Goal: Task Accomplishment & Management: Use online tool/utility

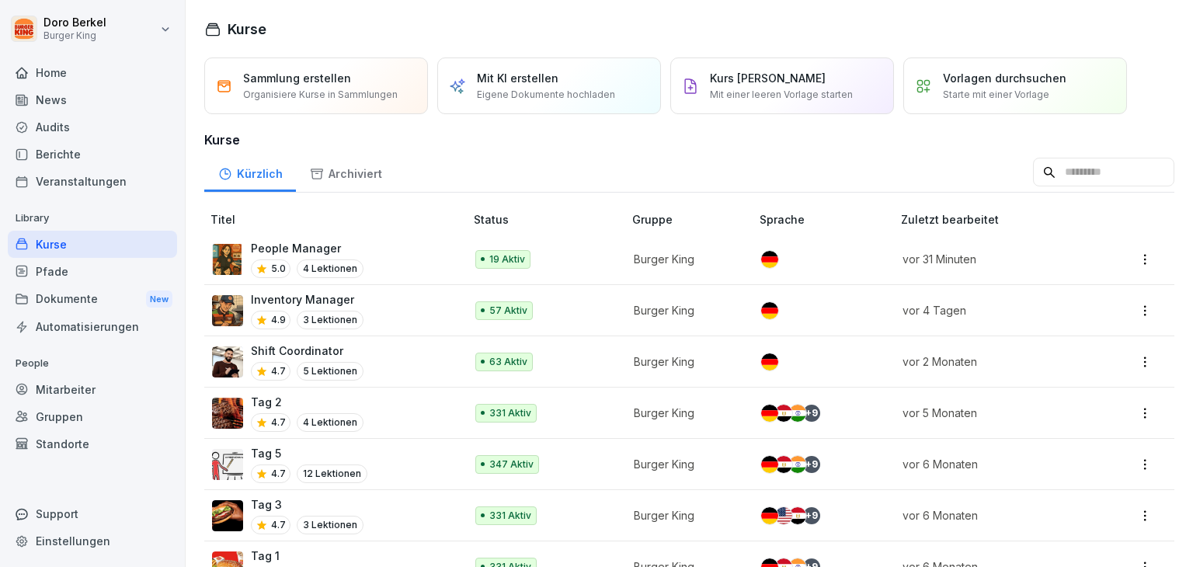
click at [68, 388] on div "Mitarbeiter" at bounding box center [92, 389] width 169 height 27
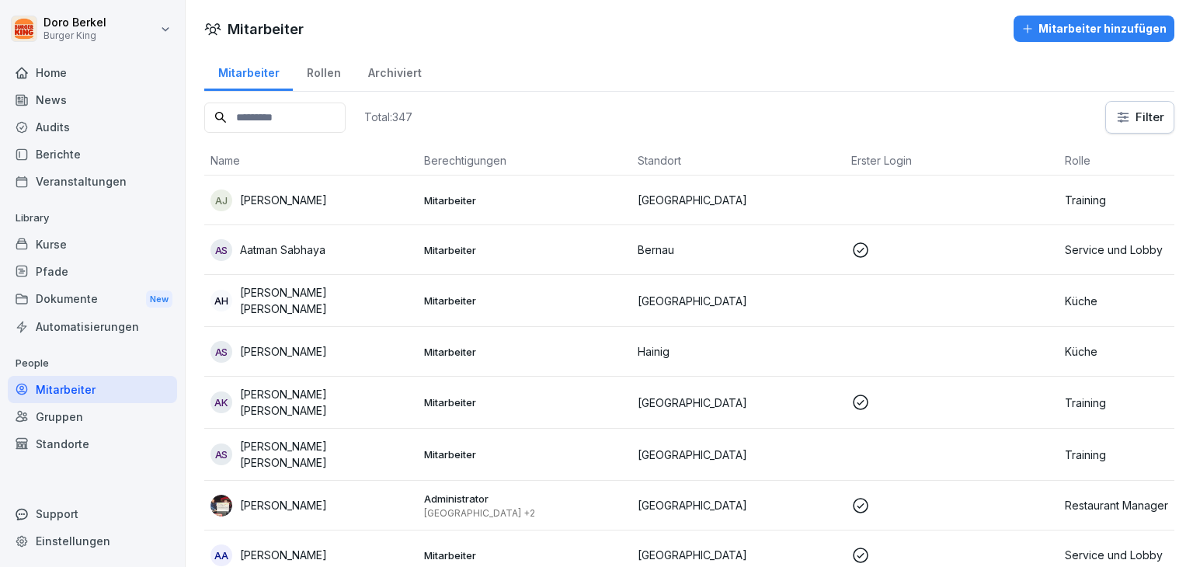
click at [257, 117] on input at bounding box center [274, 118] width 141 height 30
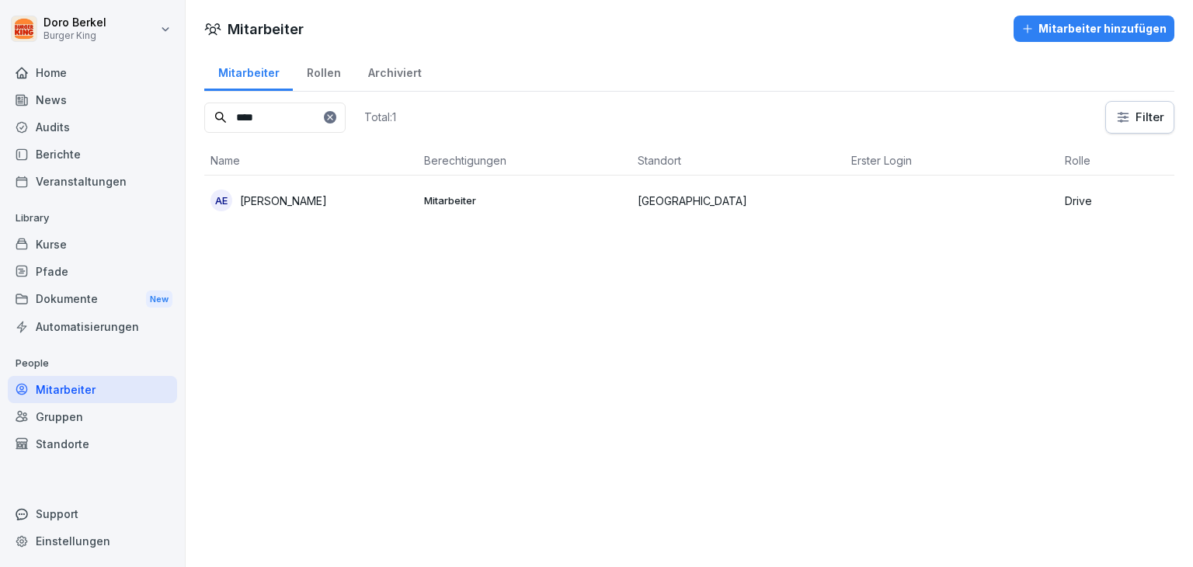
type input "****"
click at [292, 197] on p "[PERSON_NAME]" at bounding box center [283, 201] width 87 height 16
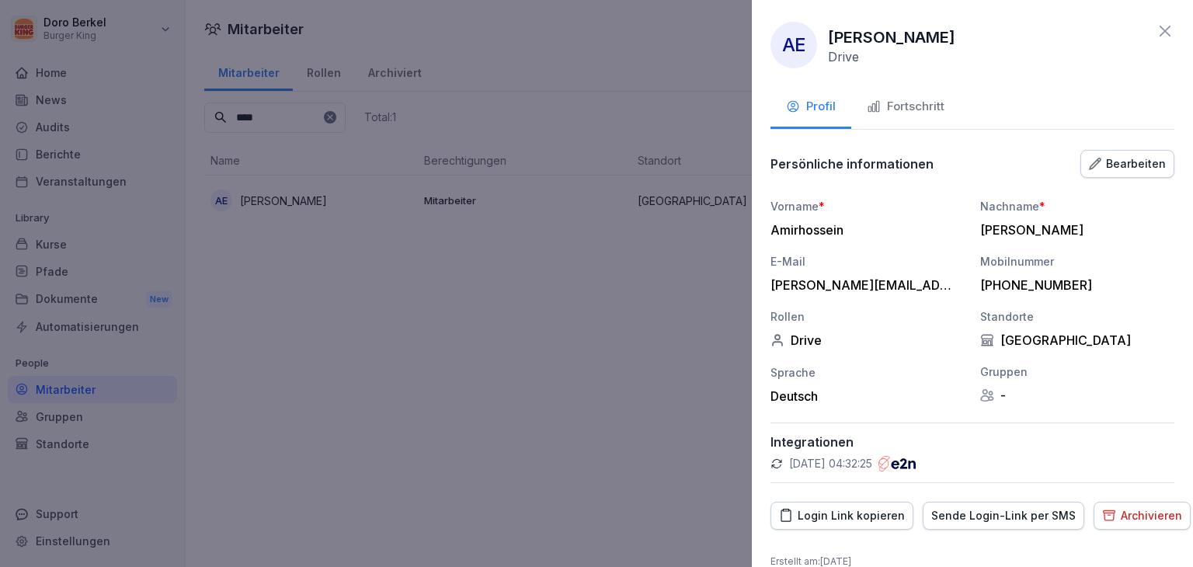
click at [911, 113] on div "Fortschritt" at bounding box center [906, 107] width 78 height 18
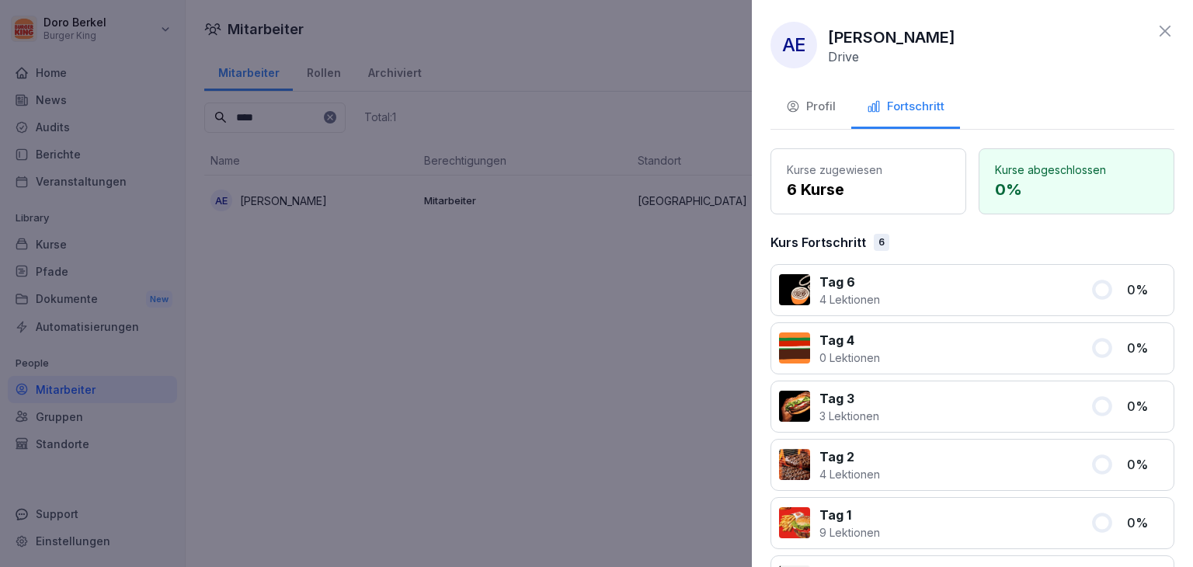
click at [1159, 26] on icon at bounding box center [1165, 31] width 19 height 19
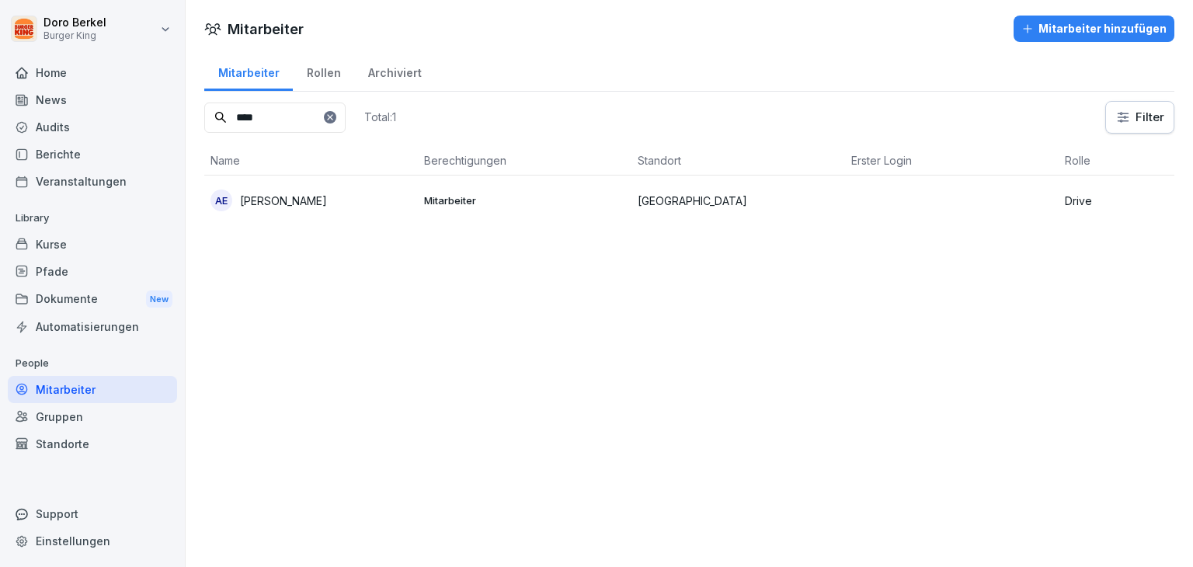
click at [283, 206] on p "[PERSON_NAME]" at bounding box center [283, 201] width 87 height 16
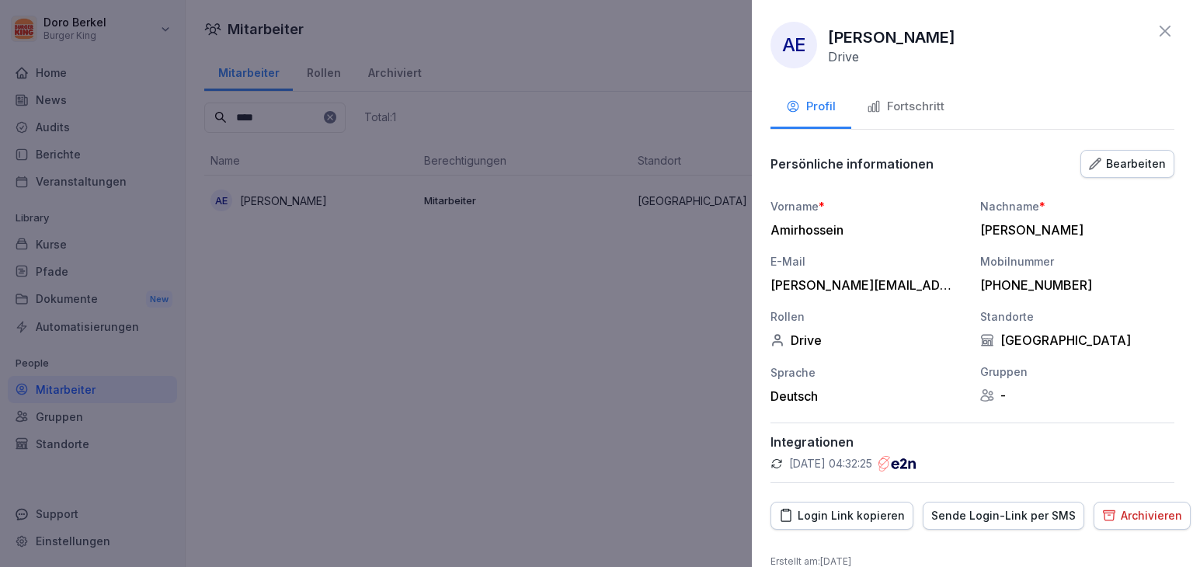
scroll to position [22, 0]
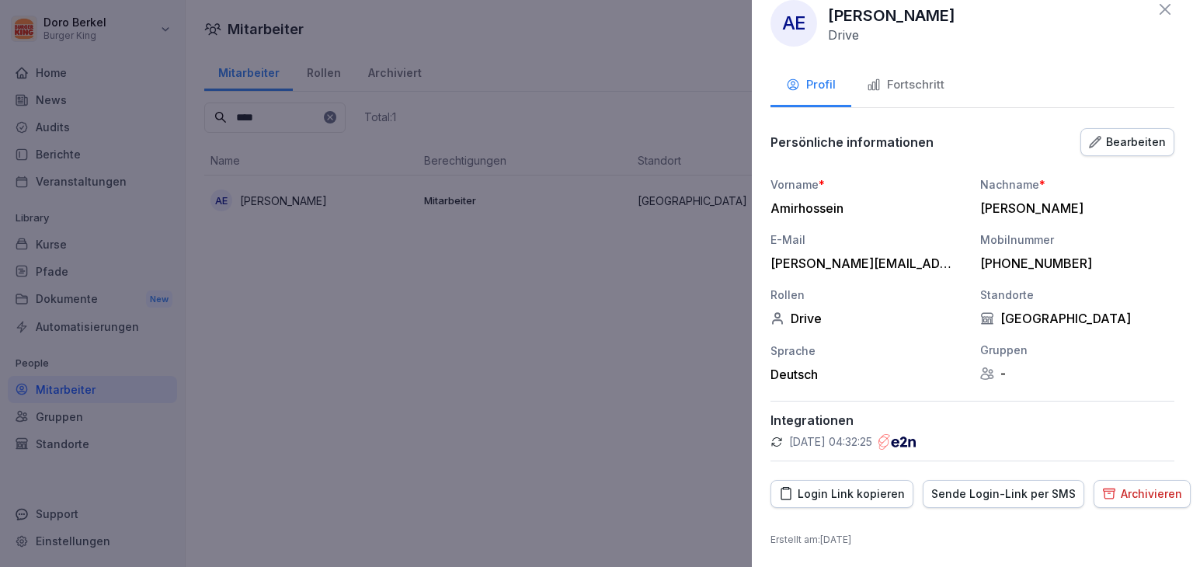
click at [918, 90] on div "Fortschritt" at bounding box center [906, 85] width 78 height 18
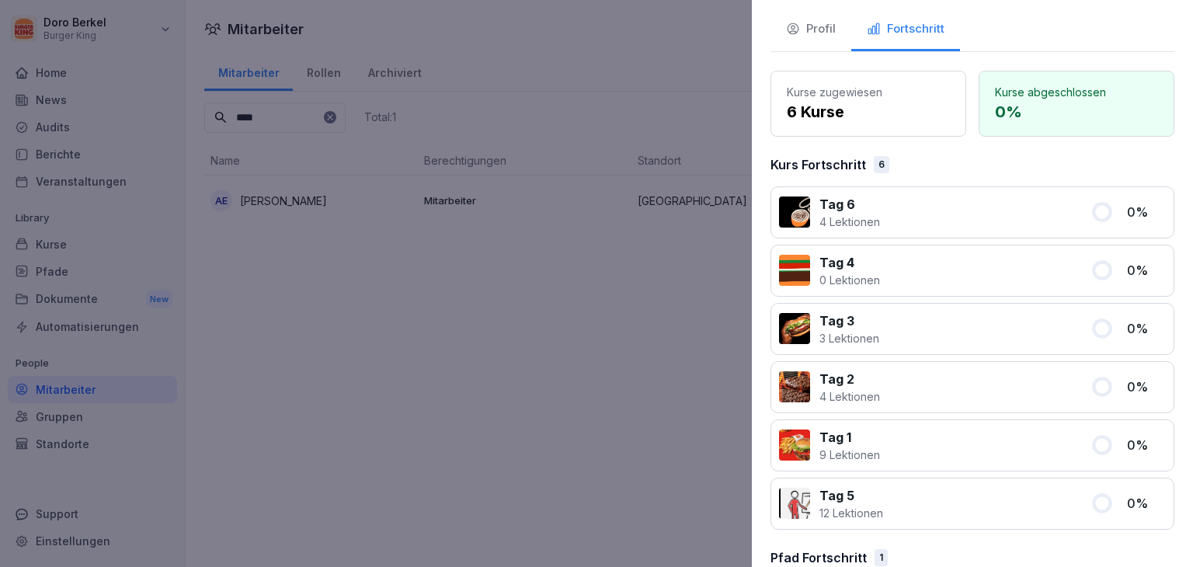
scroll to position [0, 0]
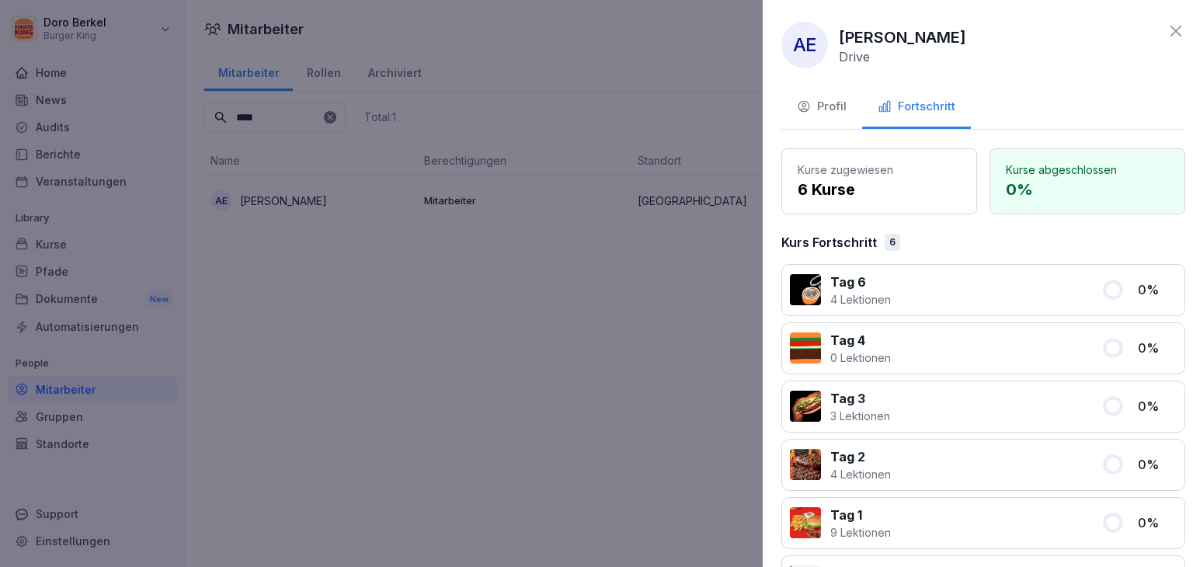
click at [455, 368] on div at bounding box center [596, 283] width 1193 height 567
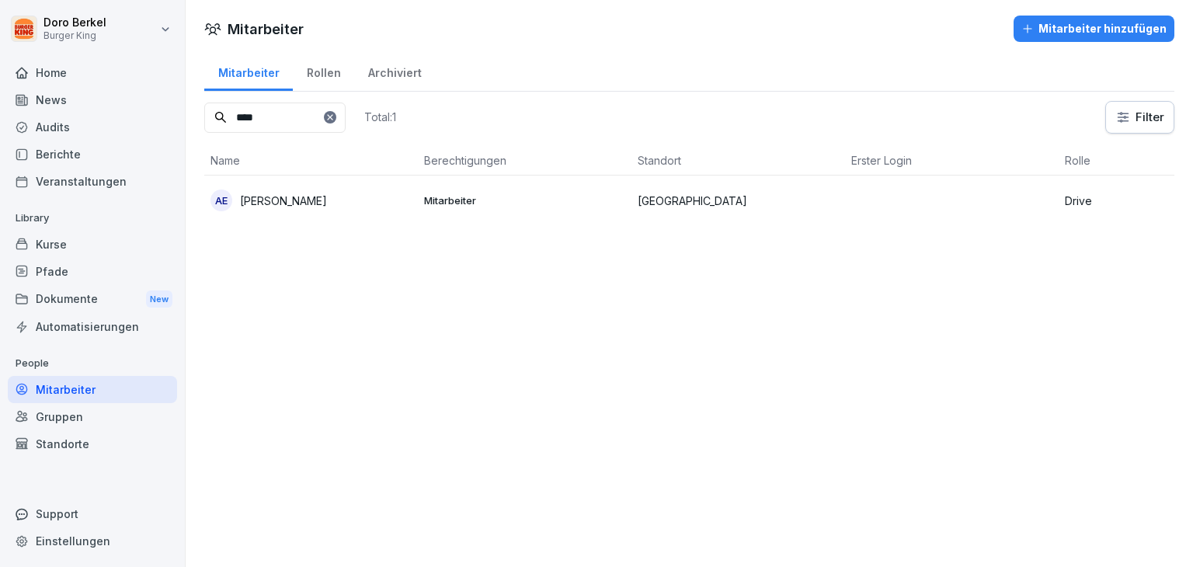
click at [68, 247] on div "Kurse" at bounding box center [92, 244] width 169 height 27
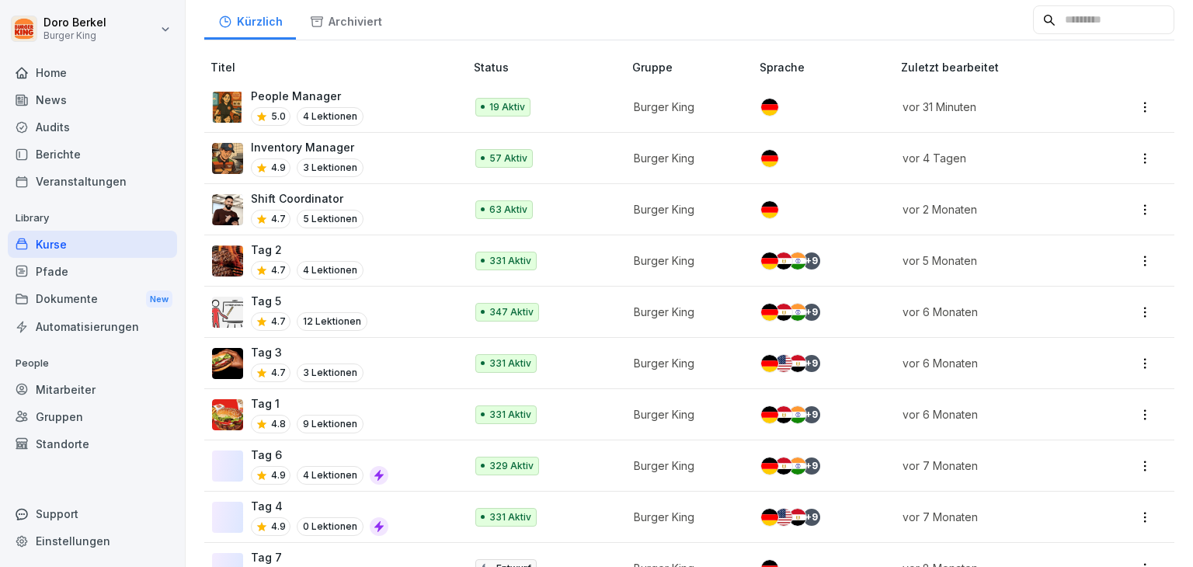
scroll to position [155, 0]
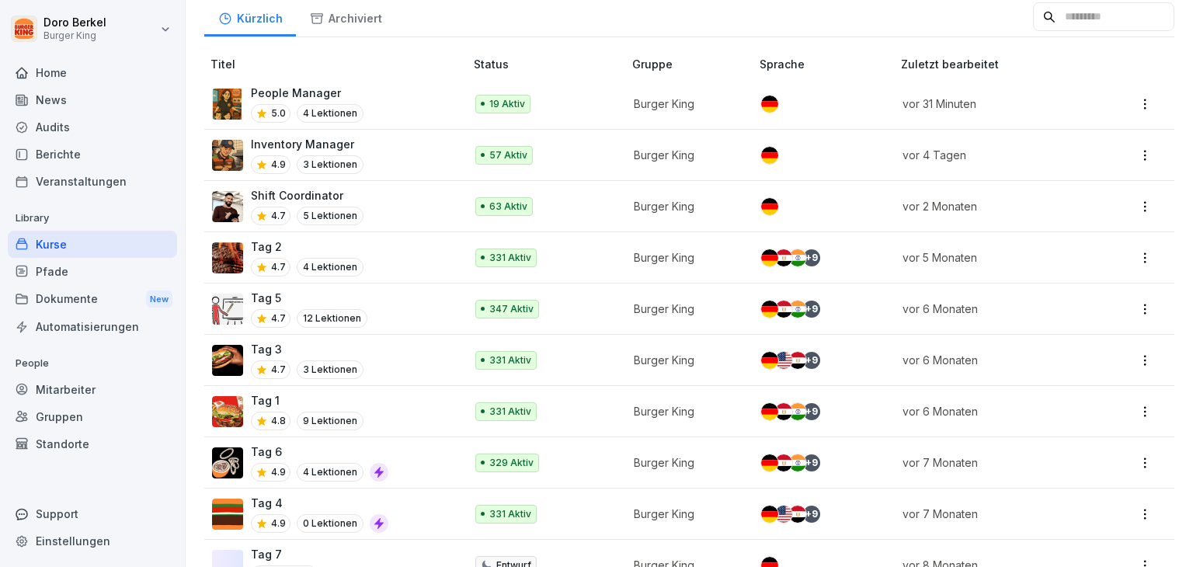
click at [276, 346] on p "Tag 3" at bounding box center [307, 349] width 113 height 16
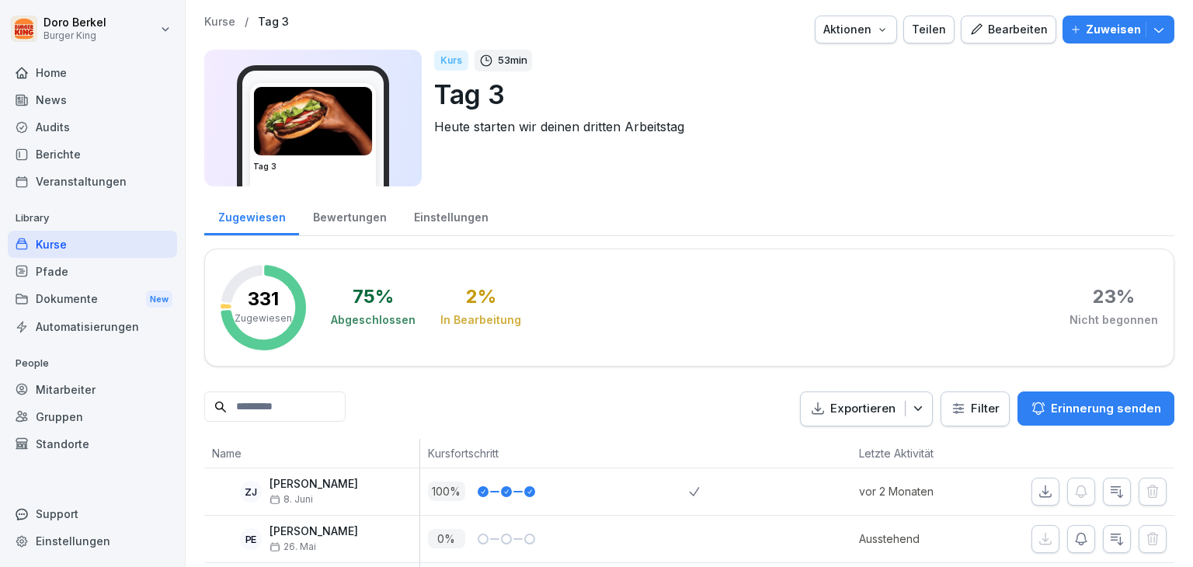
click at [285, 410] on input at bounding box center [274, 407] width 141 height 30
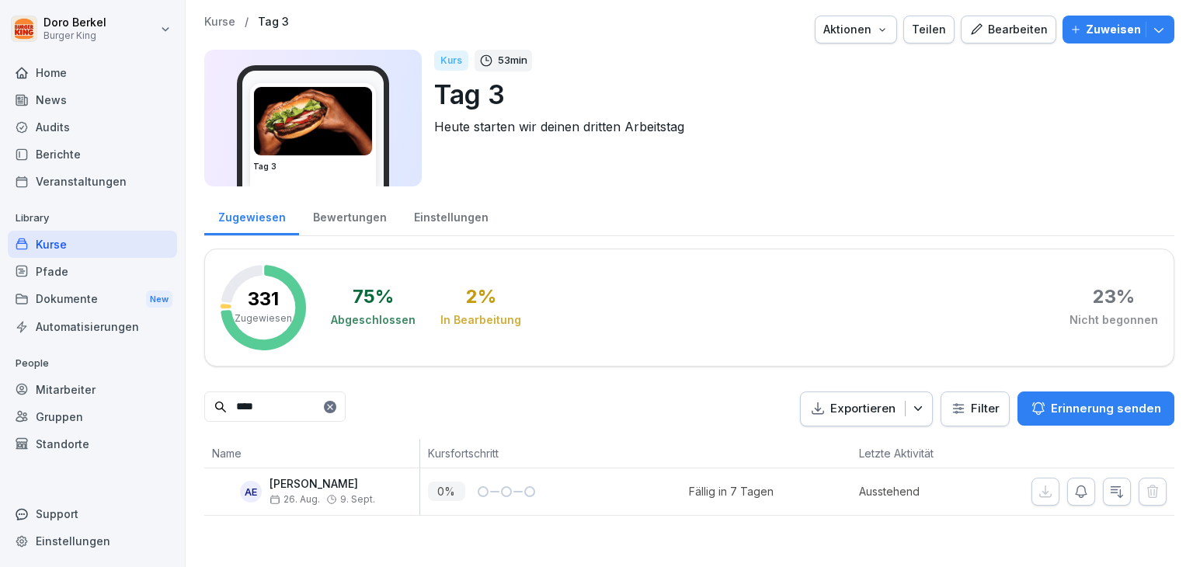
type input "****"
click at [318, 487] on p "[PERSON_NAME]" at bounding box center [323, 484] width 106 height 13
drag, startPoint x: 288, startPoint y: 406, endPoint x: 190, endPoint y: 410, distance: 98.0
click at [190, 410] on div "Kurse / Tag 3 Aktionen Teilen Bearbeiten Zuweisen Tag 3 Kurs 53 min Tag 3 Heute…" at bounding box center [690, 265] width 1008 height 531
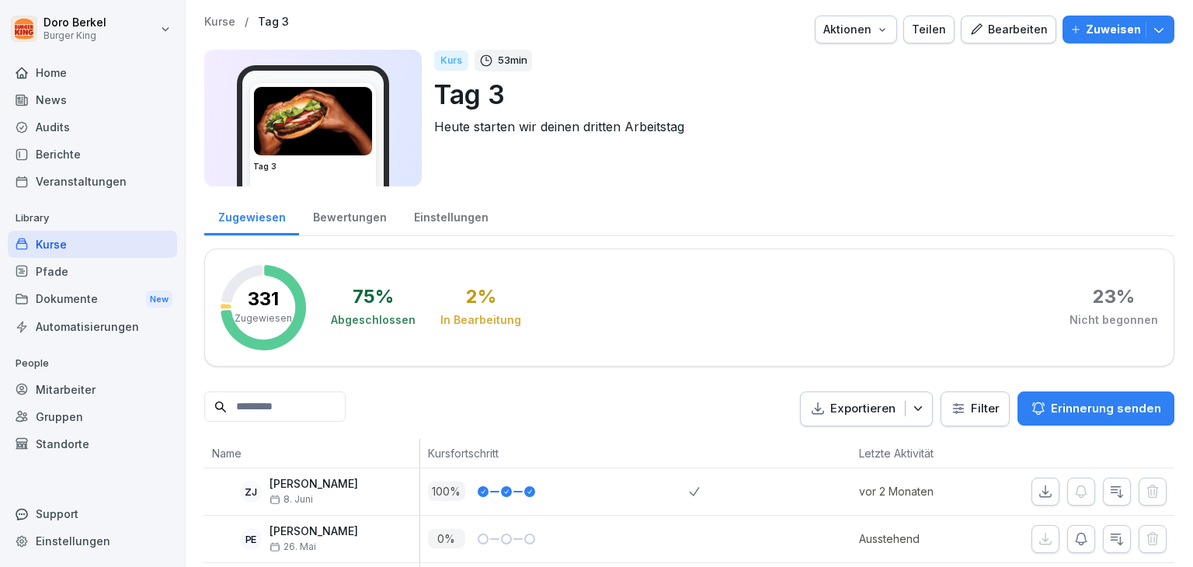
click at [340, 214] on div "Bewertungen" at bounding box center [349, 216] width 101 height 40
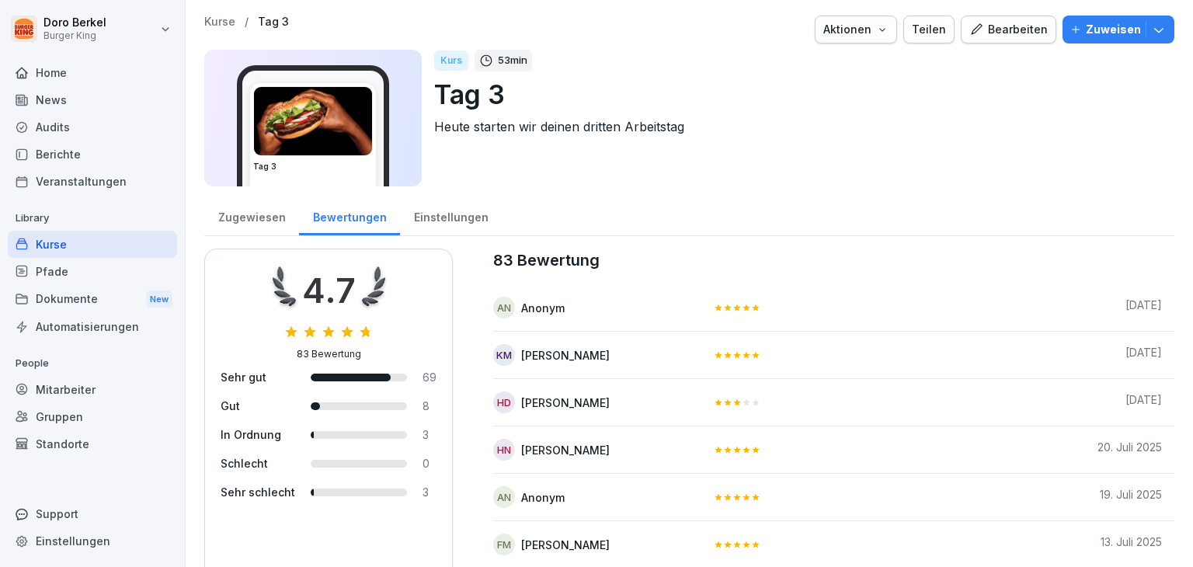
click at [244, 213] on div "Zugewiesen" at bounding box center [251, 216] width 95 height 40
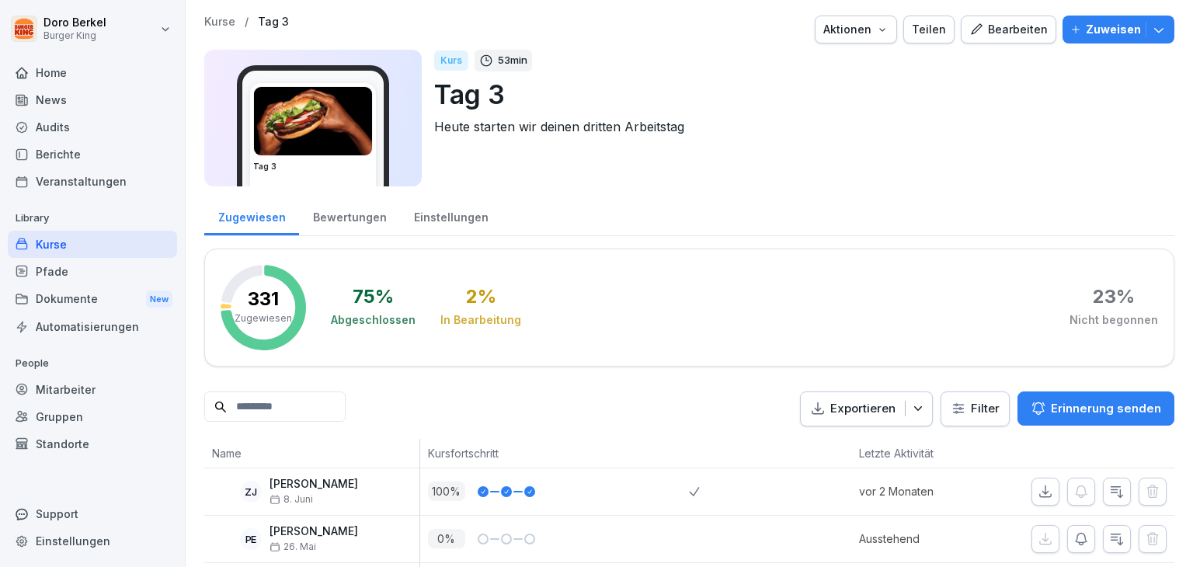
click at [246, 404] on input at bounding box center [274, 407] width 141 height 30
click at [63, 391] on div "Mitarbeiter" at bounding box center [92, 389] width 169 height 27
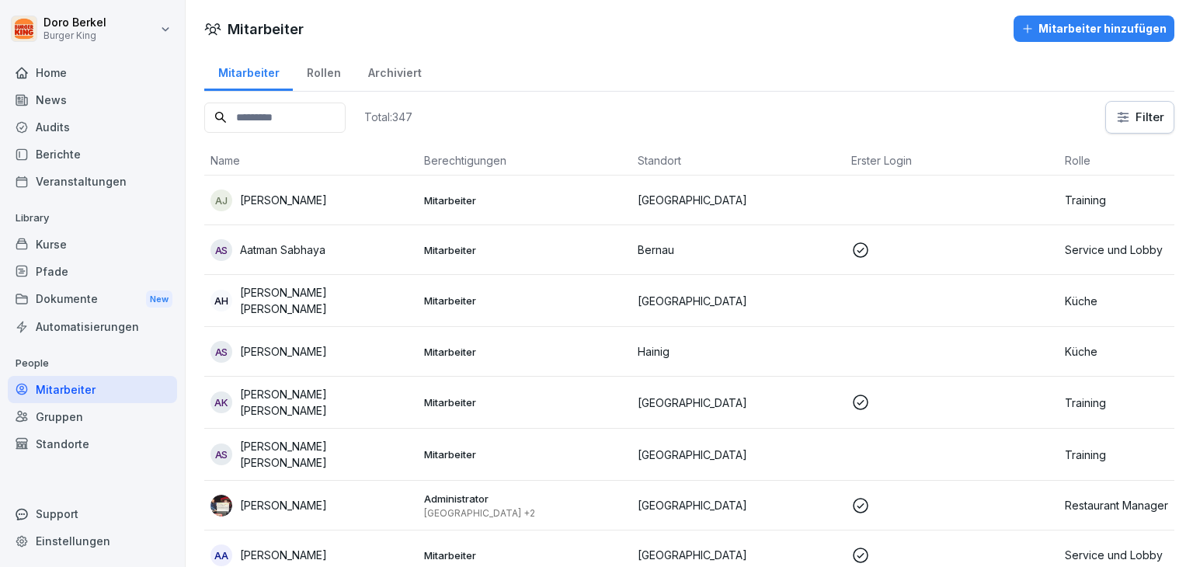
click at [251, 120] on input at bounding box center [274, 118] width 141 height 30
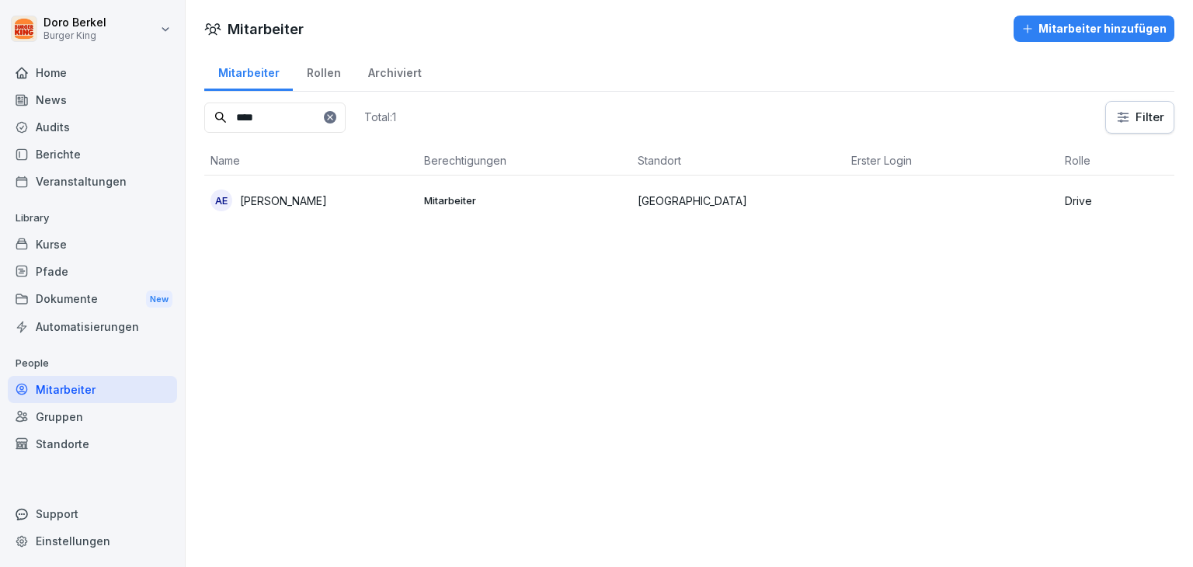
click at [292, 205] on p "[PERSON_NAME]" at bounding box center [283, 201] width 87 height 16
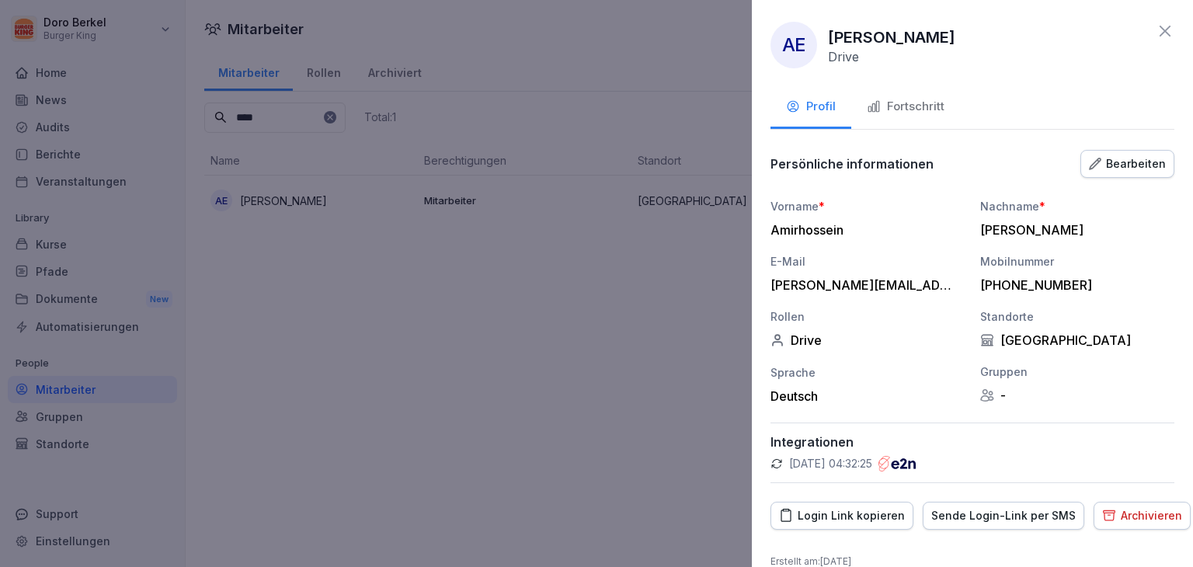
click at [939, 113] on div "Fortschritt" at bounding box center [906, 107] width 78 height 18
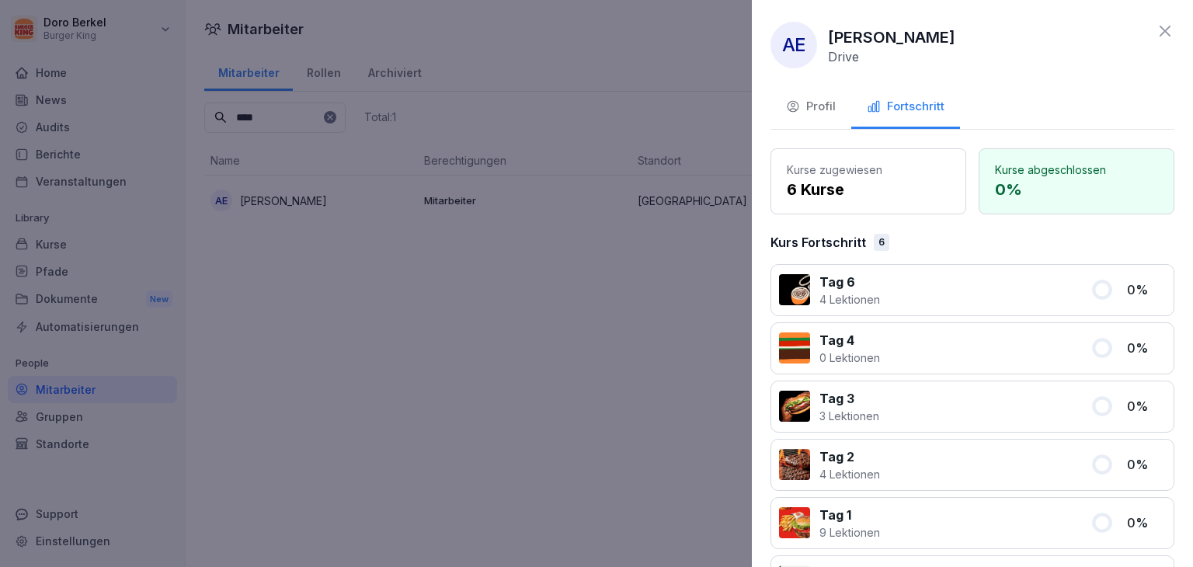
click at [812, 108] on div "Profil" at bounding box center [811, 107] width 50 height 18
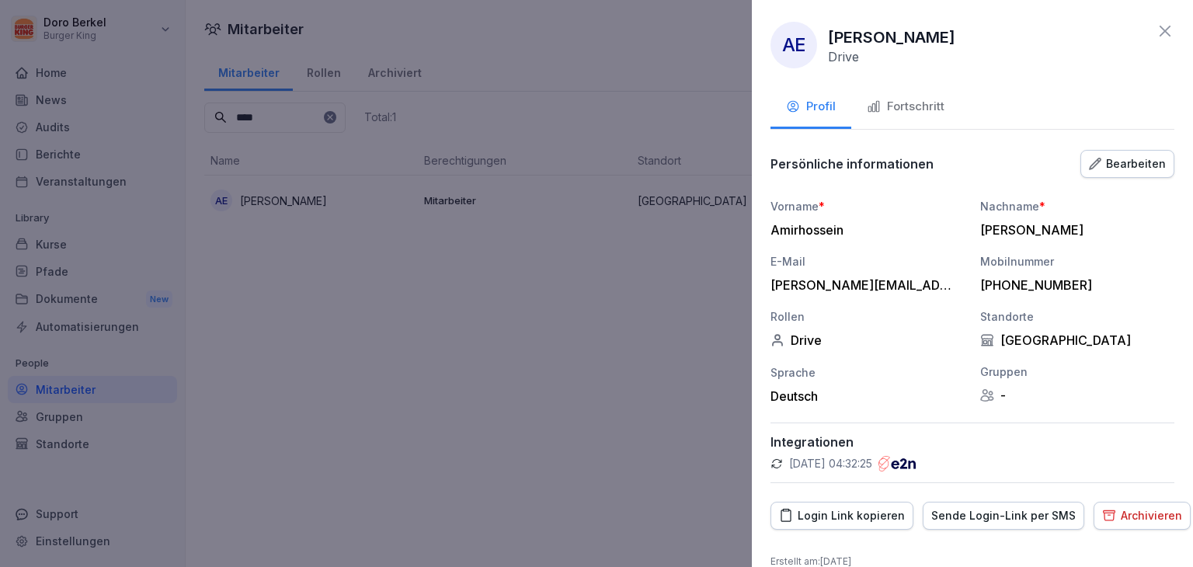
click at [1156, 28] on icon at bounding box center [1165, 31] width 19 height 19
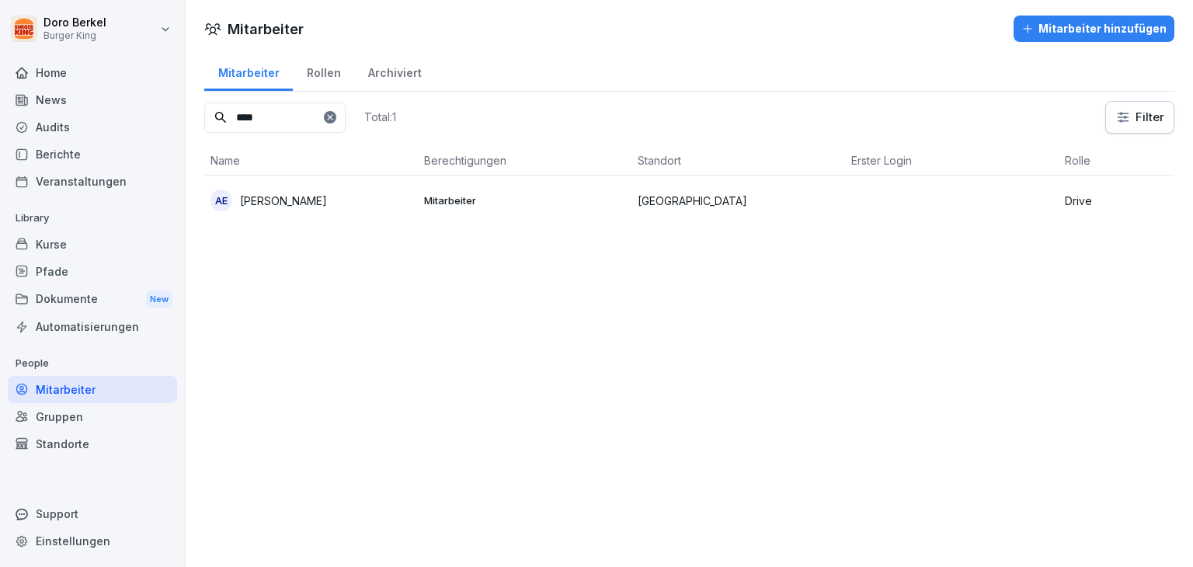
click at [281, 122] on input "****" at bounding box center [274, 118] width 141 height 30
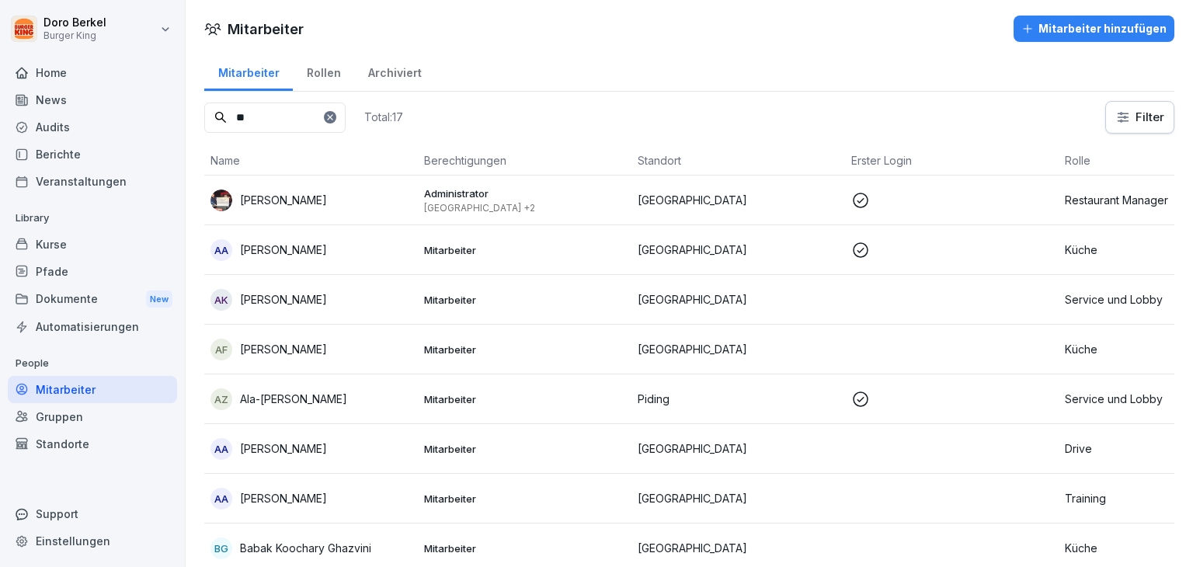
type input "**"
click at [270, 305] on p "[PERSON_NAME]" at bounding box center [283, 299] width 87 height 16
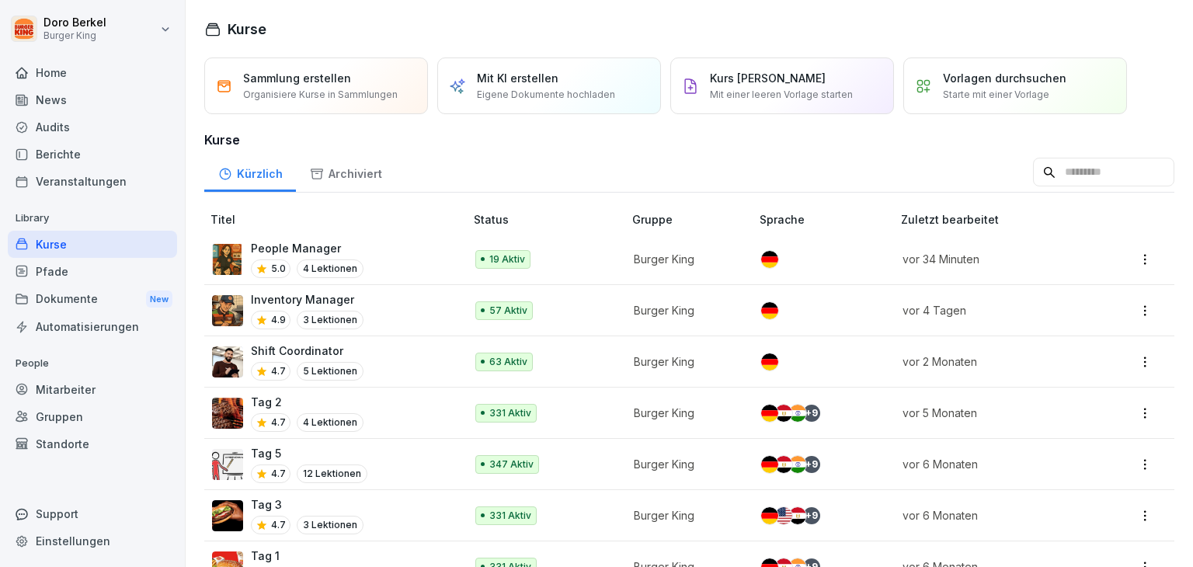
click at [85, 397] on div "Mitarbeiter" at bounding box center [92, 389] width 169 height 27
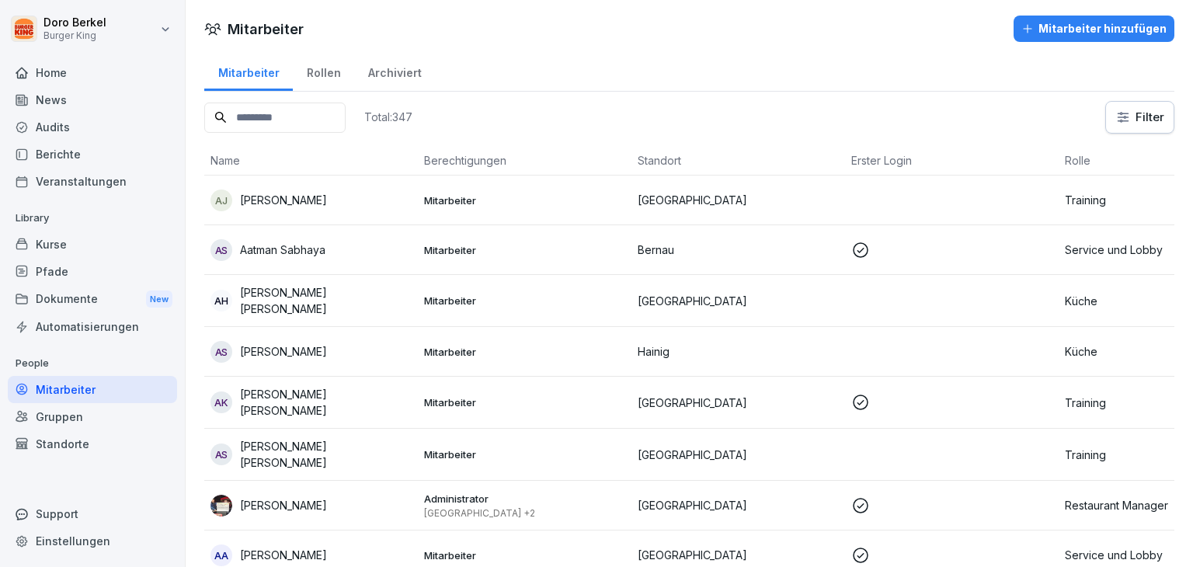
click at [291, 122] on input at bounding box center [274, 118] width 141 height 30
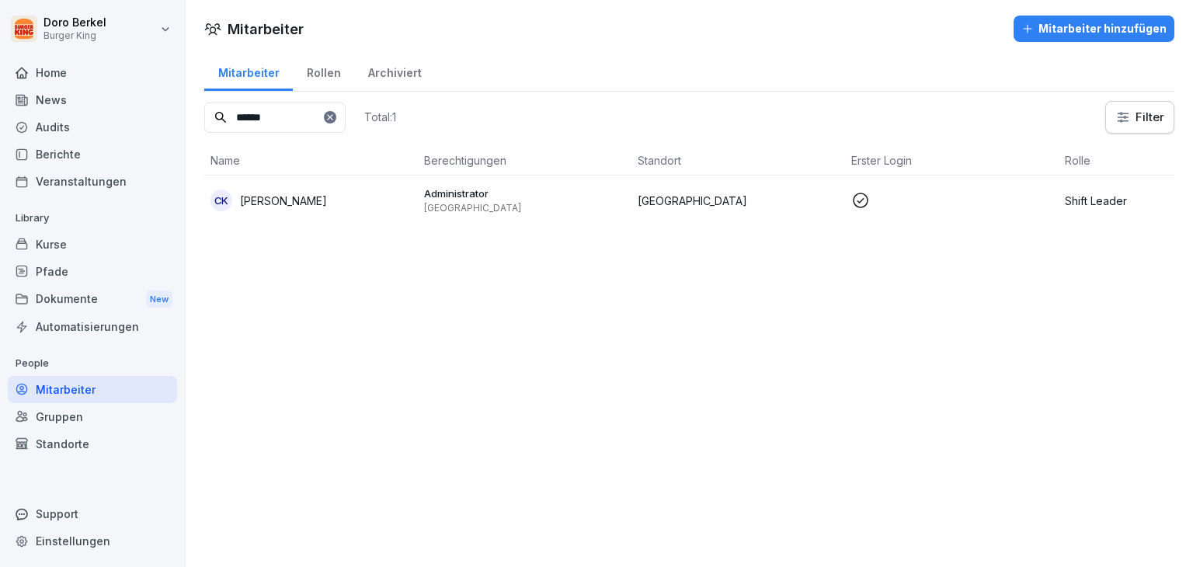
type input "******"
click at [253, 212] on td "CK Christine Karius" at bounding box center [311, 201] width 214 height 50
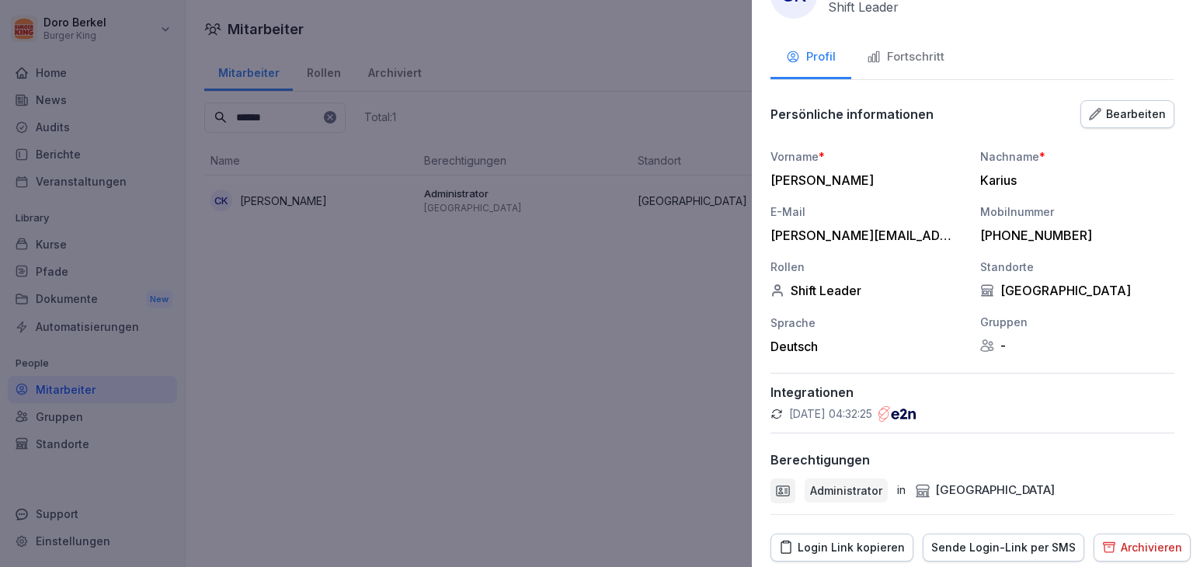
scroll to position [103, 0]
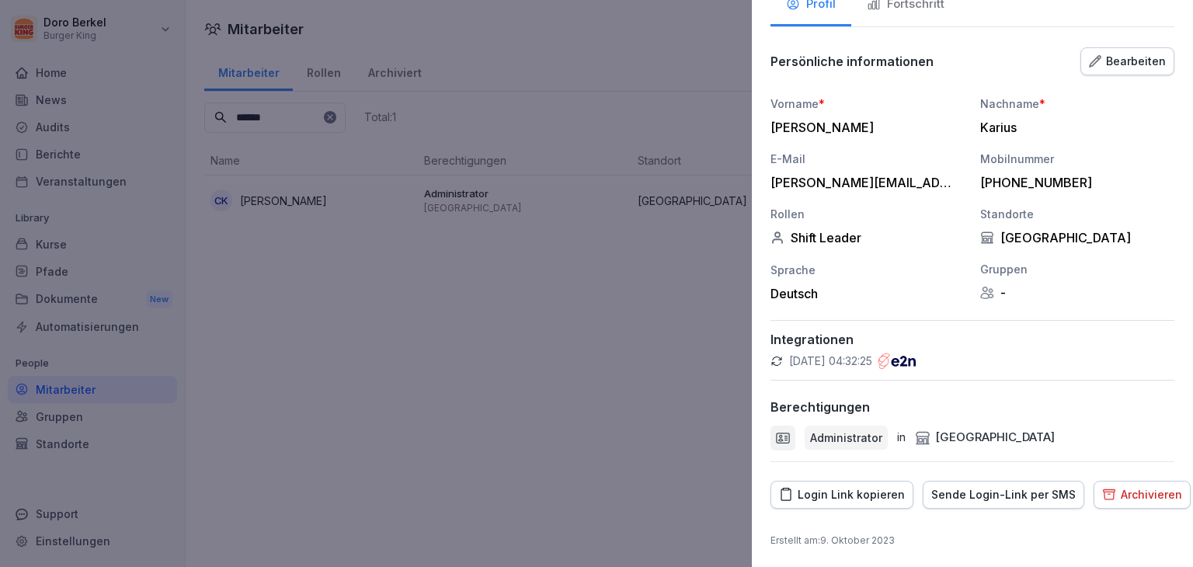
click at [869, 496] on div "Login Link kopieren" at bounding box center [842, 494] width 126 height 17
